Goal: Information Seeking & Learning: Learn about a topic

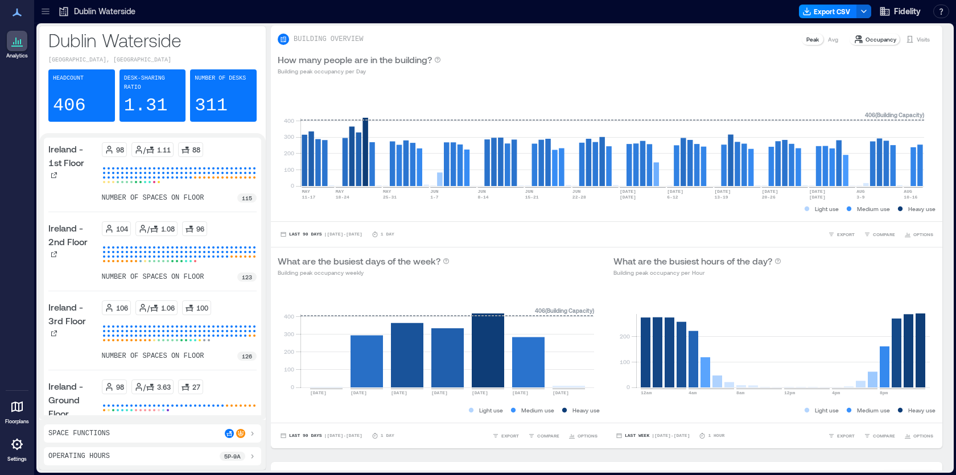
drag, startPoint x: 57, startPoint y: 10, endPoint x: 50, endPoint y: 8, distance: 8.1
click at [58, 10] on icon at bounding box center [63, 11] width 11 height 11
click at [47, 8] on icon at bounding box center [45, 11] width 11 height 11
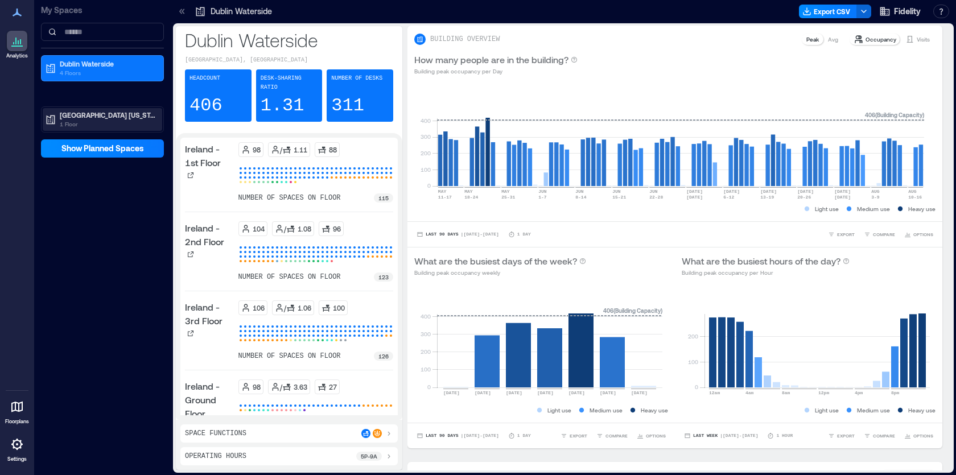
click at [67, 113] on p "Westlake Texas" at bounding box center [108, 114] width 96 height 9
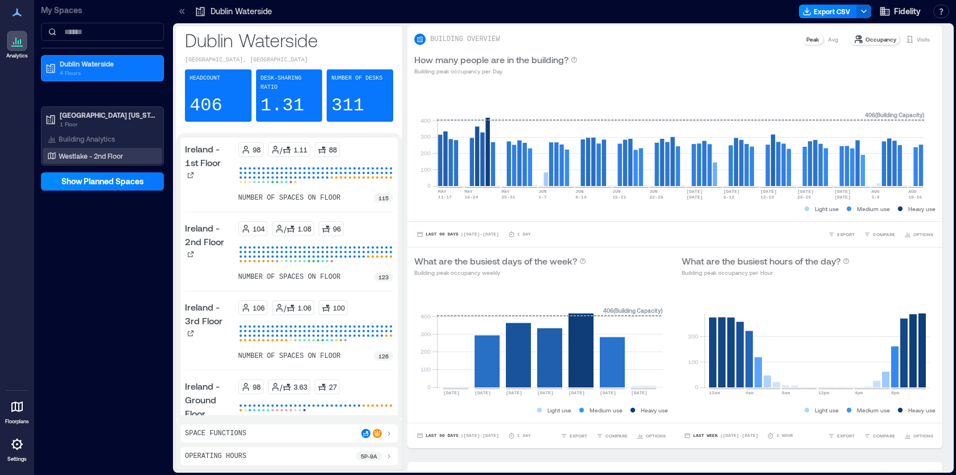
click at [73, 158] on p "Westlake - 2nd Floor" at bounding box center [91, 155] width 64 height 9
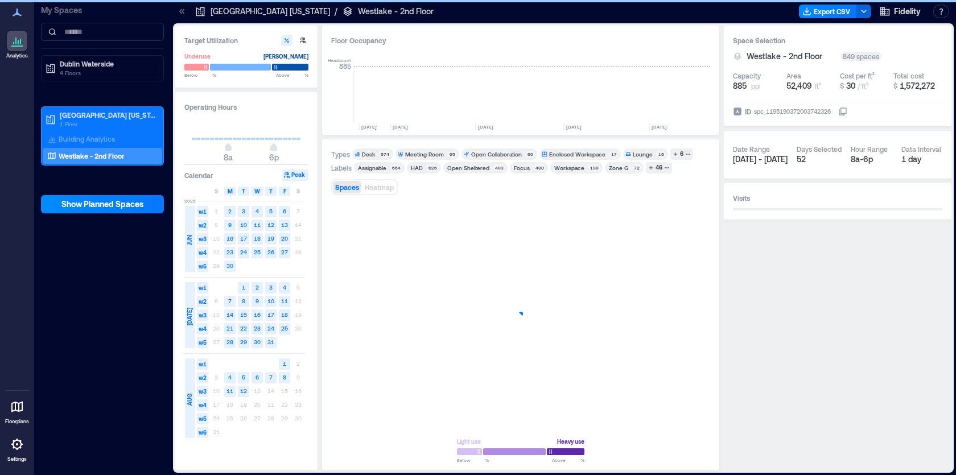
scroll to position [0, 1709]
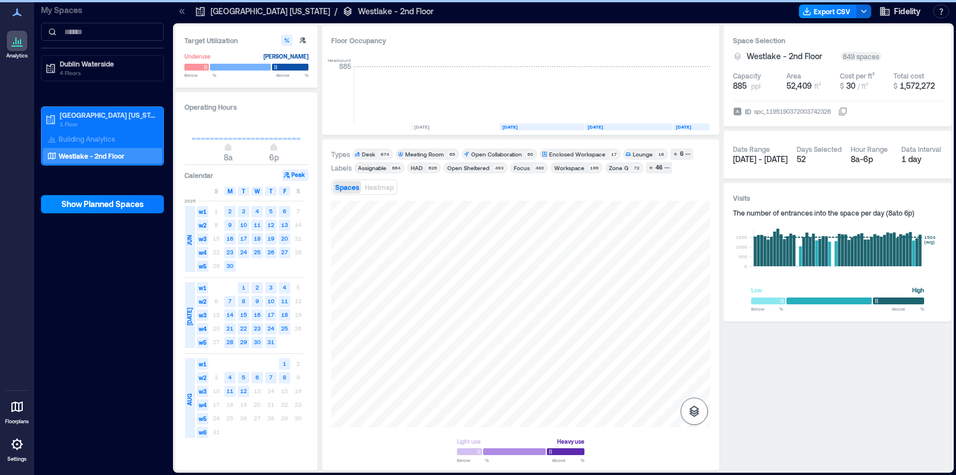
click at [695, 414] on icon "button" at bounding box center [694, 411] width 10 height 11
click at [695, 354] on icon "button" at bounding box center [694, 351] width 11 height 10
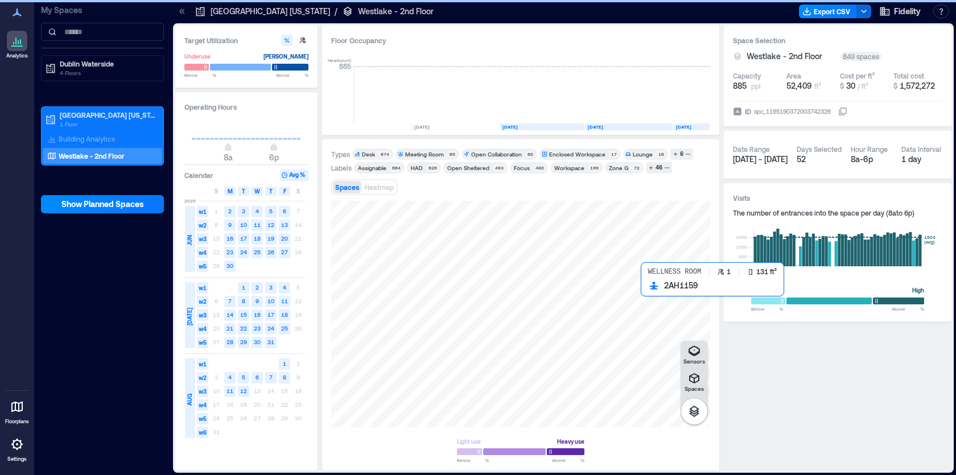
click at [392, 349] on div at bounding box center [520, 314] width 379 height 227
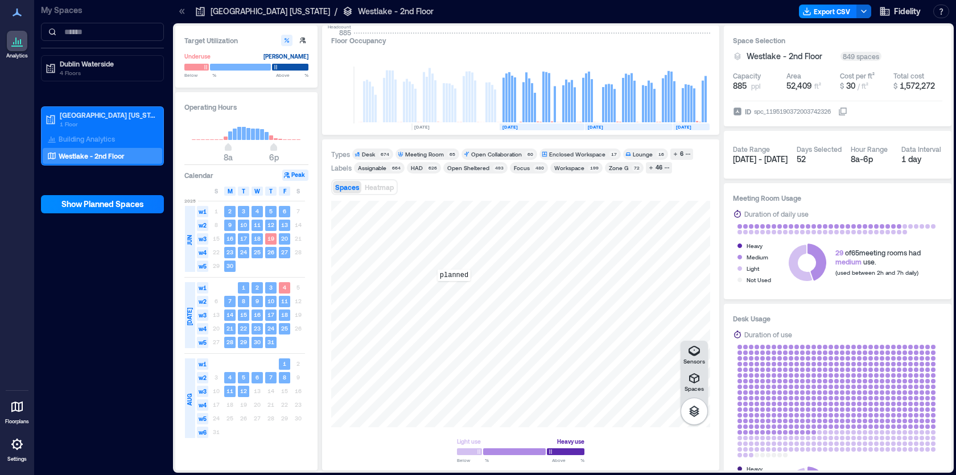
click at [454, 289] on div "planned" at bounding box center [520, 314] width 379 height 227
click at [643, 213] on span "Details" at bounding box center [642, 212] width 26 height 11
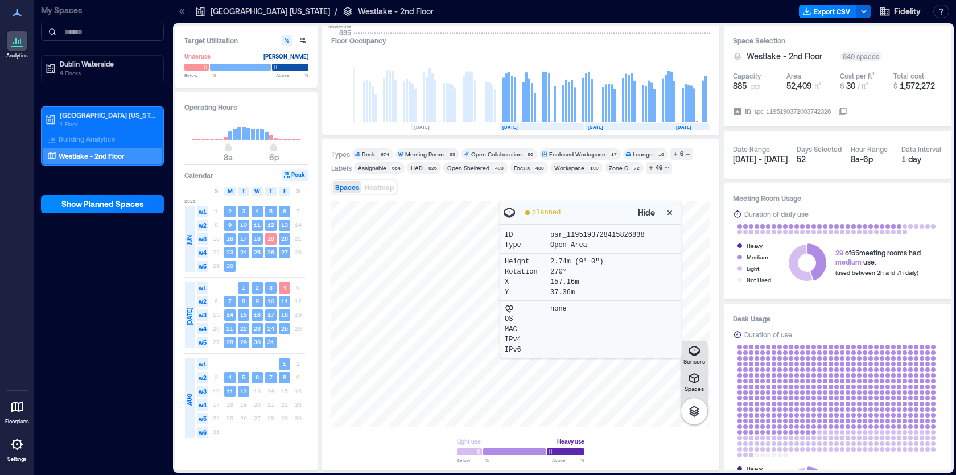
click at [667, 213] on icon "button" at bounding box center [669, 212] width 11 height 11
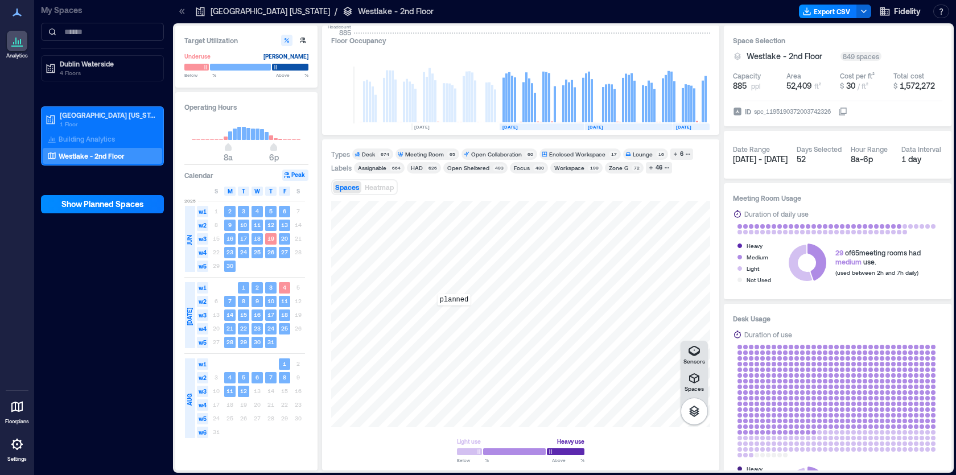
click at [454, 314] on div "planned" at bounding box center [520, 314] width 379 height 227
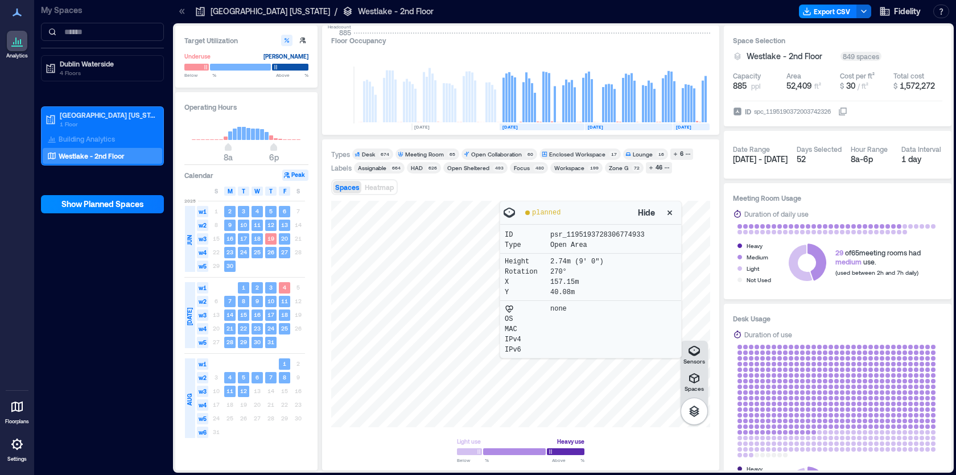
click at [568, 376] on div at bounding box center [520, 314] width 379 height 227
click at [667, 211] on icon "button" at bounding box center [669, 212] width 11 height 11
